Goal: Transaction & Acquisition: Purchase product/service

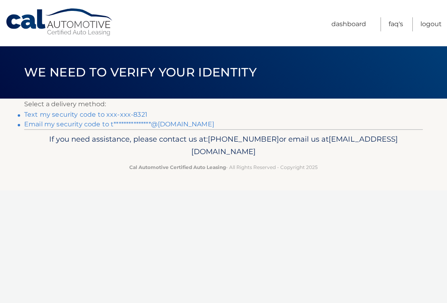
click at [109, 115] on link "Text my security code to xxx-xxx-8321" at bounding box center [85, 115] width 123 height 8
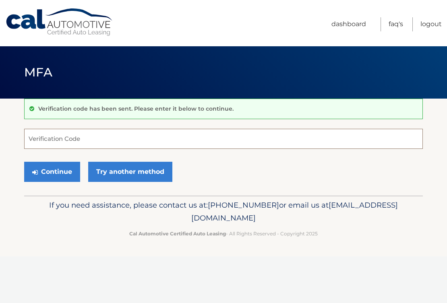
click at [94, 142] on input "Verification Code" at bounding box center [223, 139] width 398 height 20
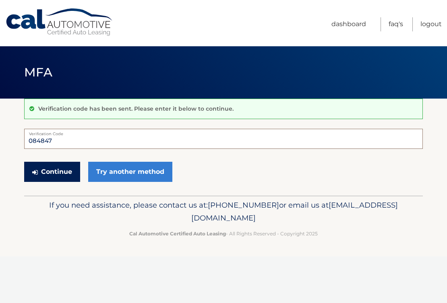
type input "084847"
click at [58, 171] on button "Continue" at bounding box center [52, 172] width 56 height 20
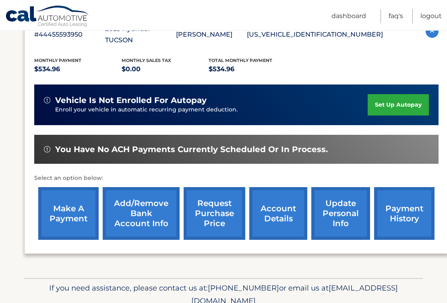
scroll to position [184, 0]
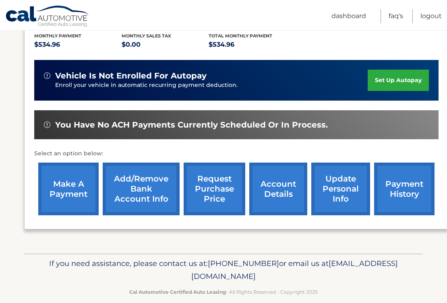
click at [58, 176] on link "make a payment" at bounding box center [68, 189] width 60 height 53
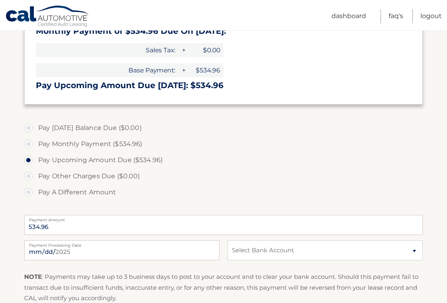
scroll to position [169, 0]
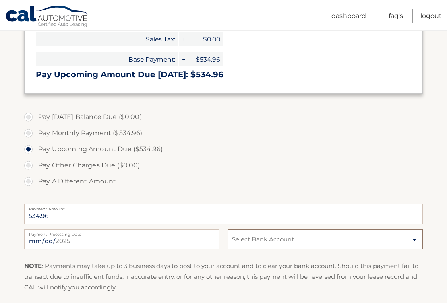
click at [253, 239] on select "Select Bank Account Checking JPMORGAN CHASE BANK, NA *****6117 Checking JPMORGA…" at bounding box center [324, 239] width 195 height 20
select select "ODk5ZjY1ZjAtODFlZS00YjI0LThkZjAtODExOTgyOGJhZjY5"
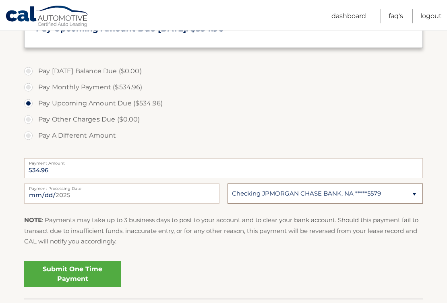
scroll to position [216, 0]
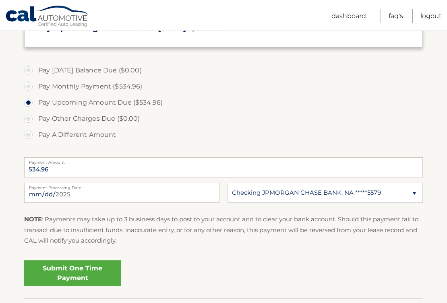
click at [89, 274] on link "Submit One Time Payment" at bounding box center [72, 273] width 97 height 26
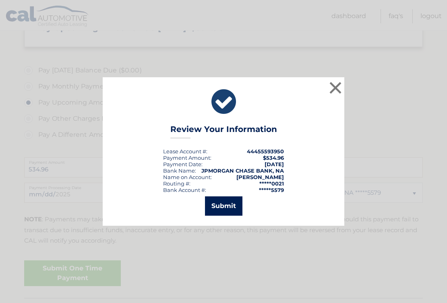
click at [235, 206] on button "Submit" at bounding box center [223, 205] width 37 height 19
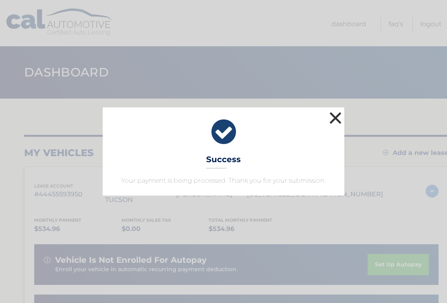
click at [336, 111] on button "×" at bounding box center [335, 118] width 16 height 16
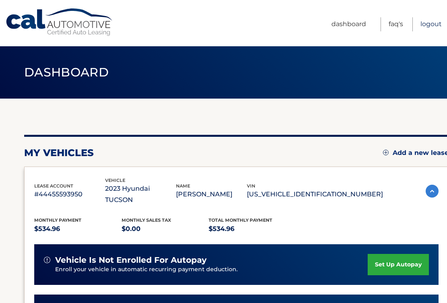
click at [431, 18] on link "Logout" at bounding box center [430, 24] width 21 height 14
